Goal: Navigation & Orientation: Find specific page/section

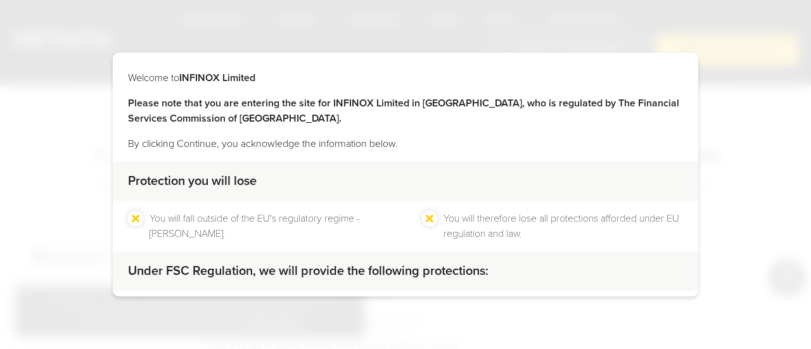
scroll to position [124, 0]
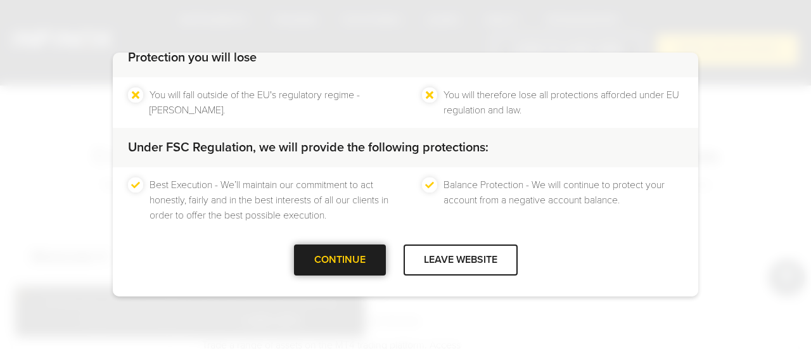
click at [340, 260] on div at bounding box center [340, 260] width 0 height 0
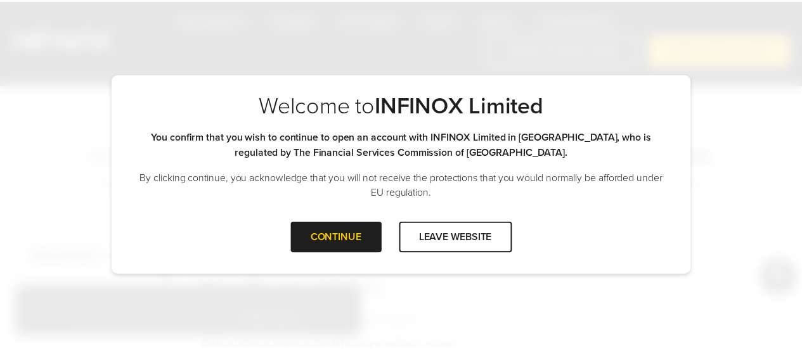
scroll to position [0, 0]
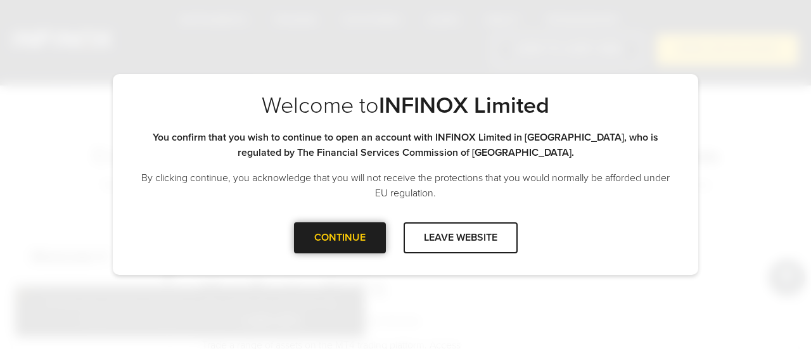
click at [340, 238] on div at bounding box center [340, 238] width 0 height 0
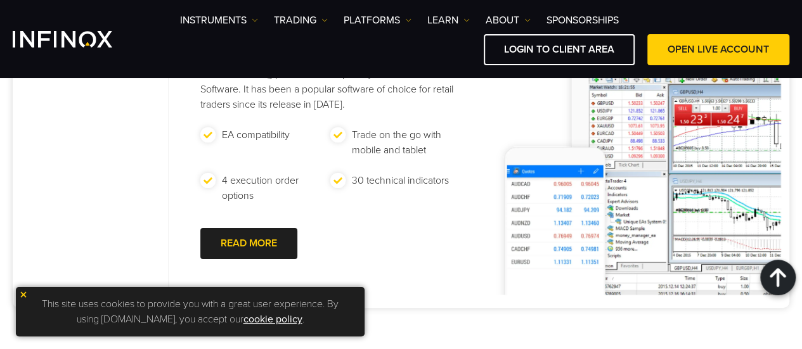
scroll to position [380, 0]
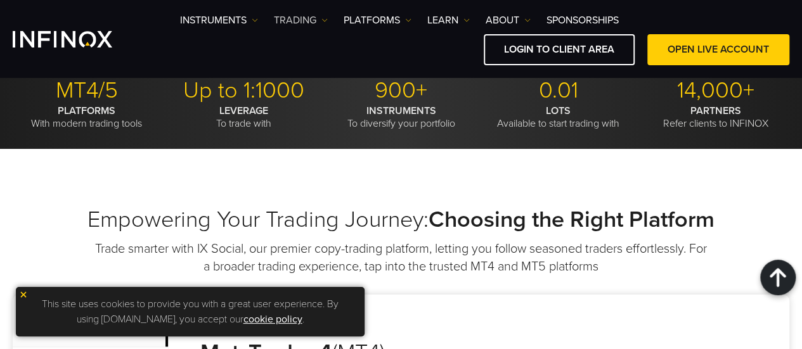
click at [311, 23] on link "TRADING" at bounding box center [301, 20] width 54 height 15
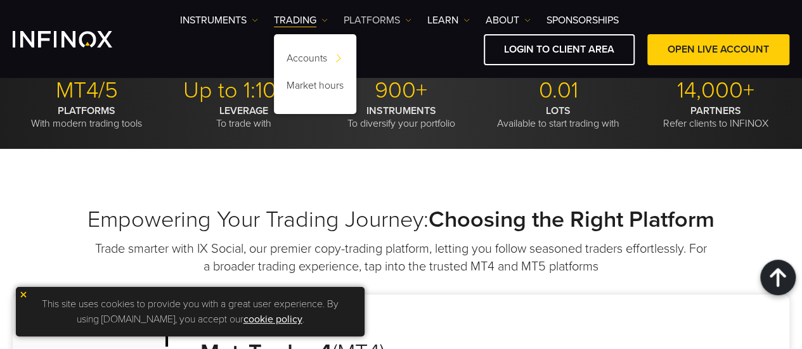
scroll to position [0, 0]
click at [374, 17] on link "PLATFORMS" at bounding box center [378, 20] width 68 height 15
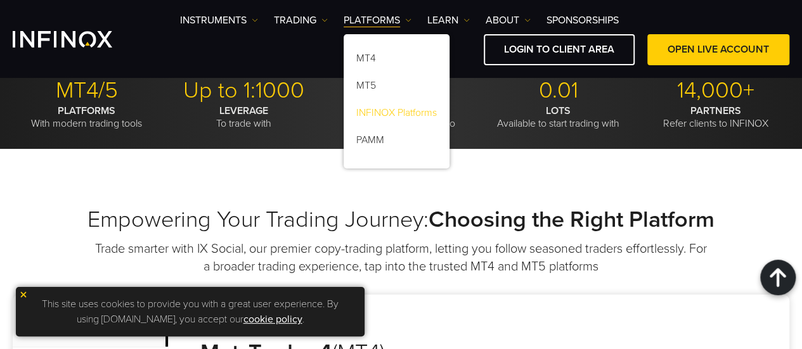
click at [371, 107] on link "INFINOX Platforms" at bounding box center [397, 114] width 106 height 27
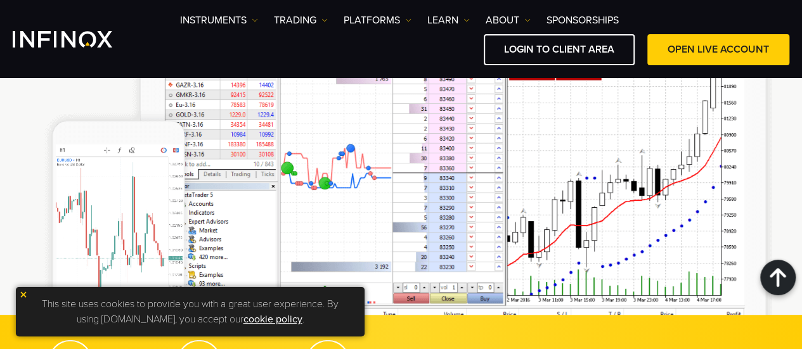
scroll to position [1711, 0]
